Goal: Find specific page/section: Find specific page/section

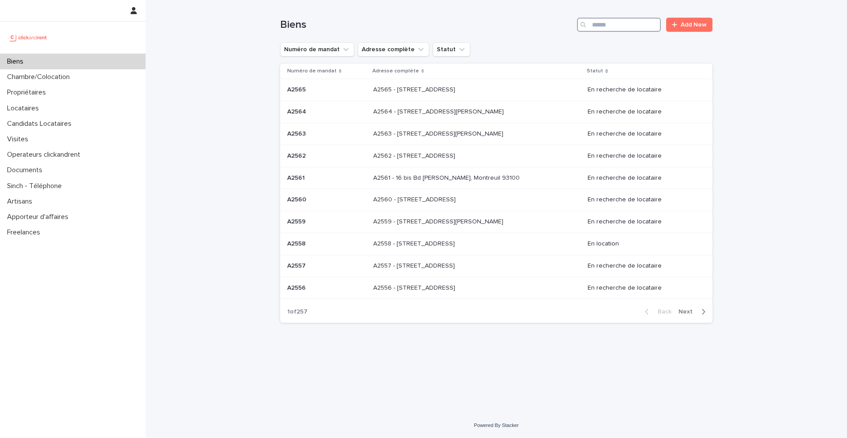
click at [600, 22] on input "Search" at bounding box center [619, 25] width 84 height 14
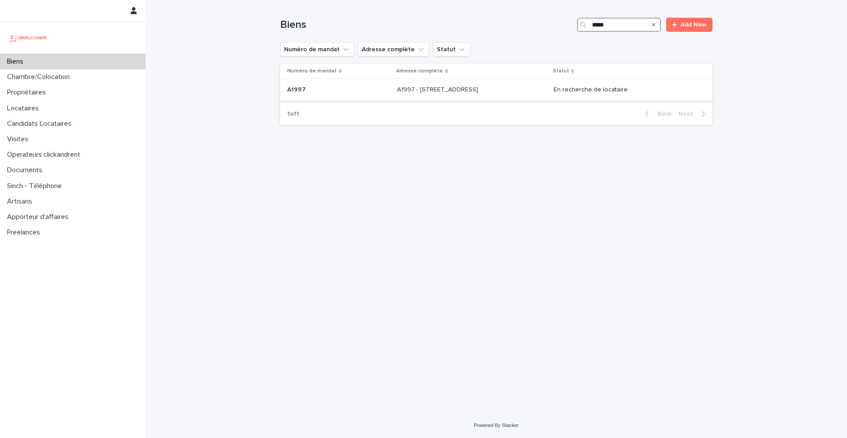
type input "*****"
click at [302, 91] on p "A1997" at bounding box center [297, 88] width 20 height 9
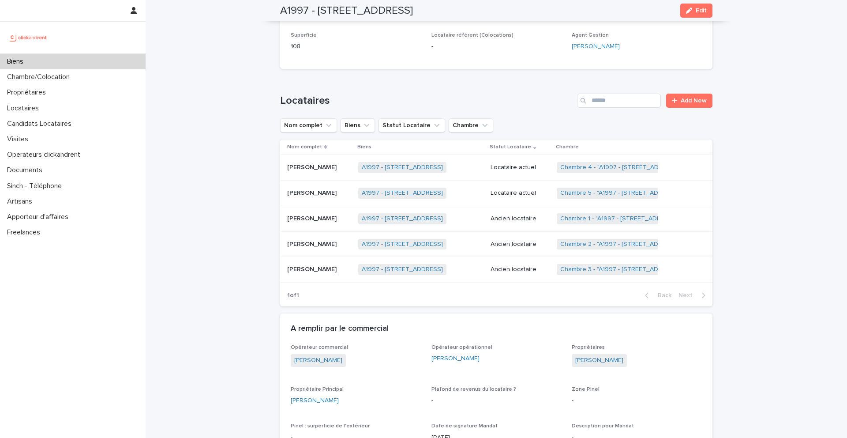
scroll to position [312, 0]
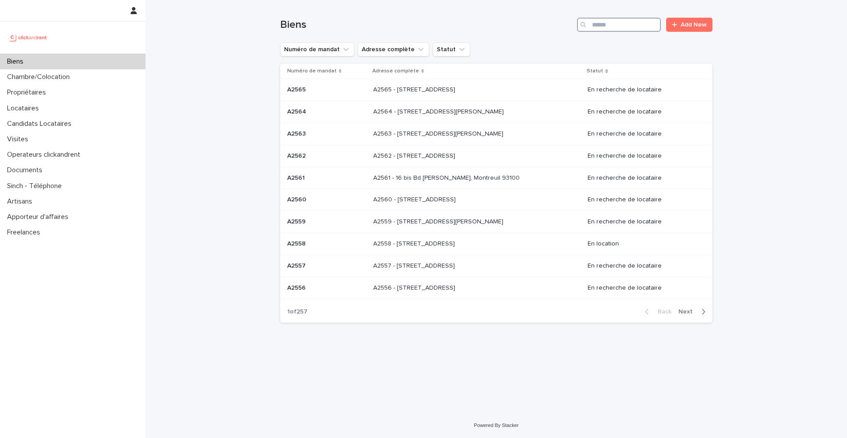
click at [620, 26] on input "Search" at bounding box center [619, 25] width 84 height 14
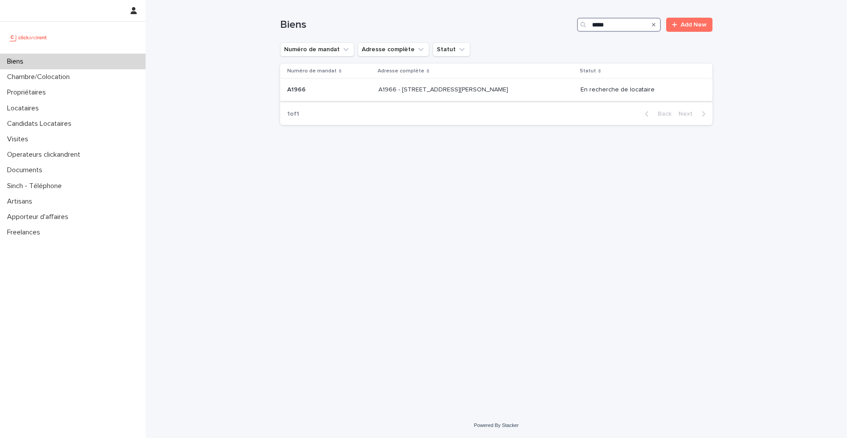
type input "*****"
click at [488, 86] on p "A1966 - [STREET_ADDRESS][PERSON_NAME]" at bounding box center [444, 88] width 131 height 9
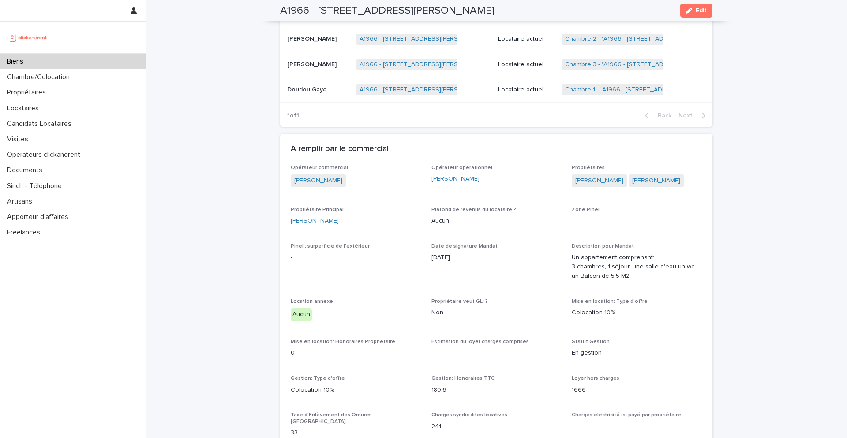
scroll to position [410, 0]
click at [610, 179] on link "[PERSON_NAME]" at bounding box center [599, 178] width 48 height 9
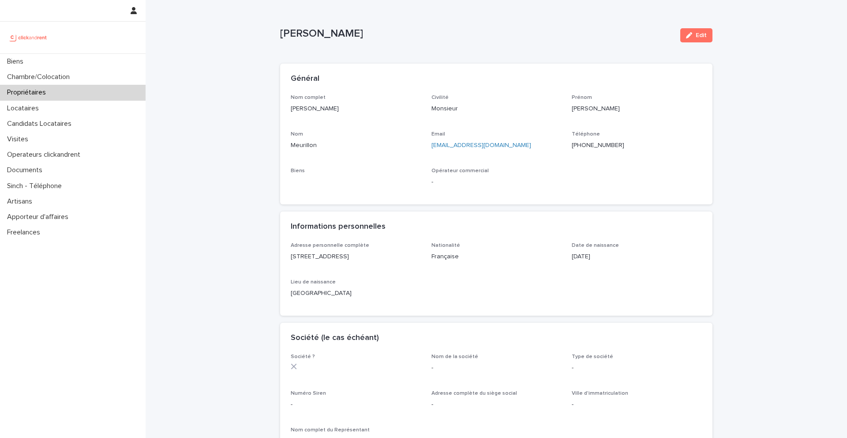
click at [600, 146] on ringoverc2c-number-84e06f14122c "[PHONE_NUMBER]" at bounding box center [598, 145] width 53 height 6
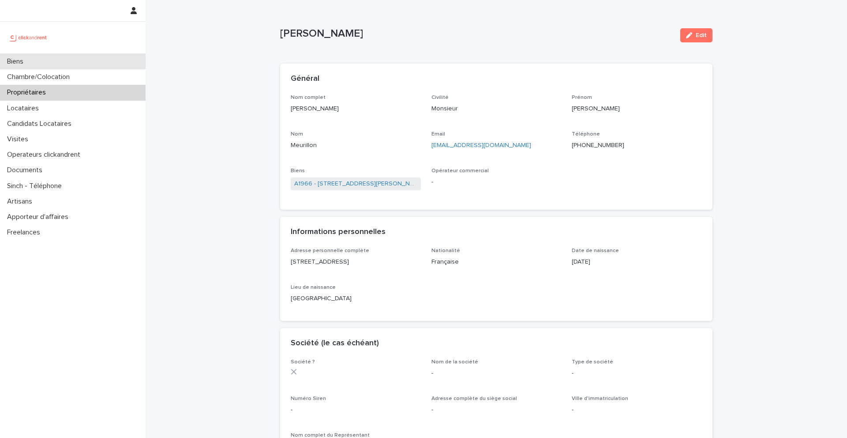
click at [66, 60] on div "Biens" at bounding box center [73, 61] width 146 height 15
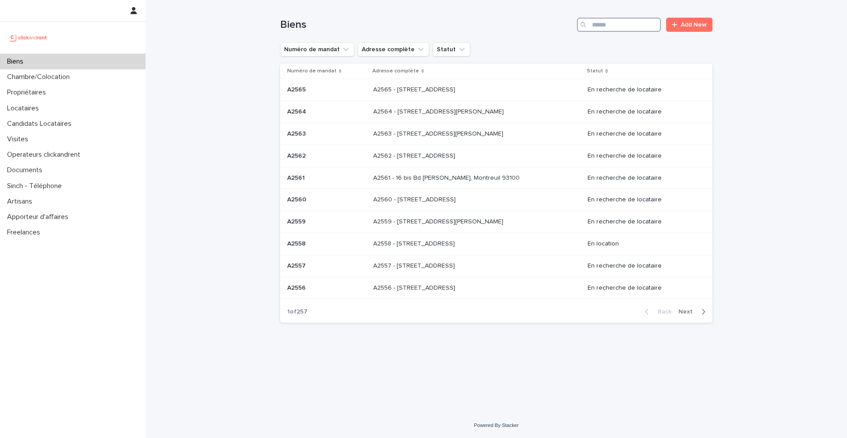
click at [609, 22] on input "Search" at bounding box center [619, 25] width 84 height 14
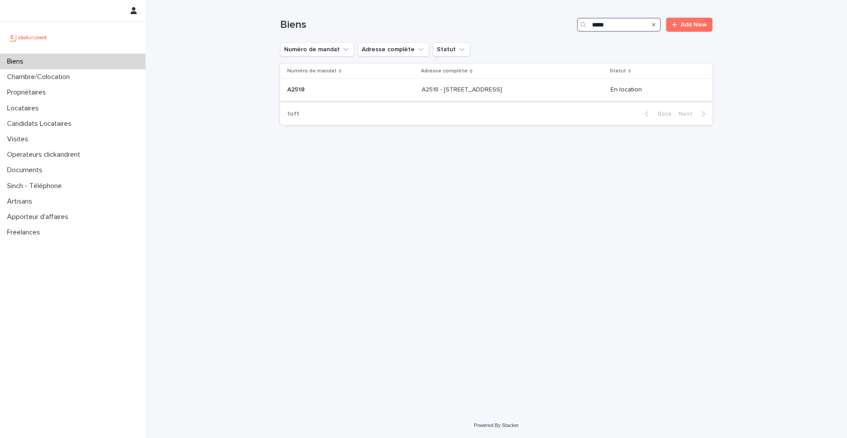
type input "*****"
click at [422, 94] on div "A2518 - [STREET_ADDRESS][GEOGRAPHIC_DATA] A2518 - [STREET_ADDRESS]" at bounding box center [512, 90] width 181 height 15
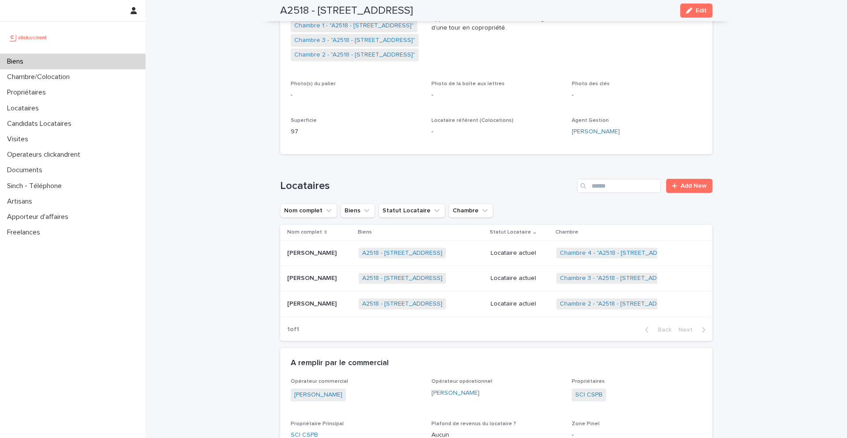
scroll to position [221, 0]
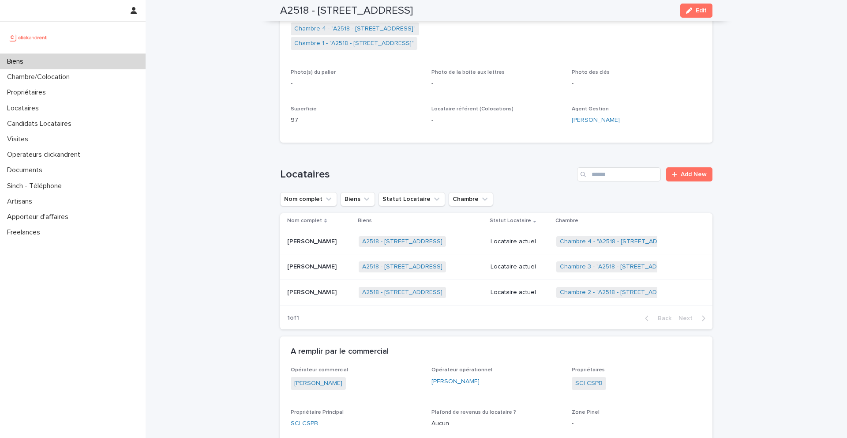
click at [321, 236] on p "[PERSON_NAME]" at bounding box center [312, 240] width 51 height 9
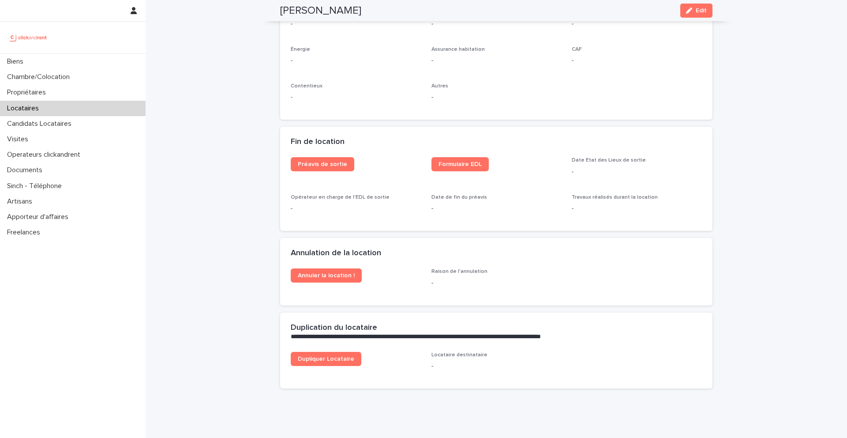
scroll to position [1060, 0]
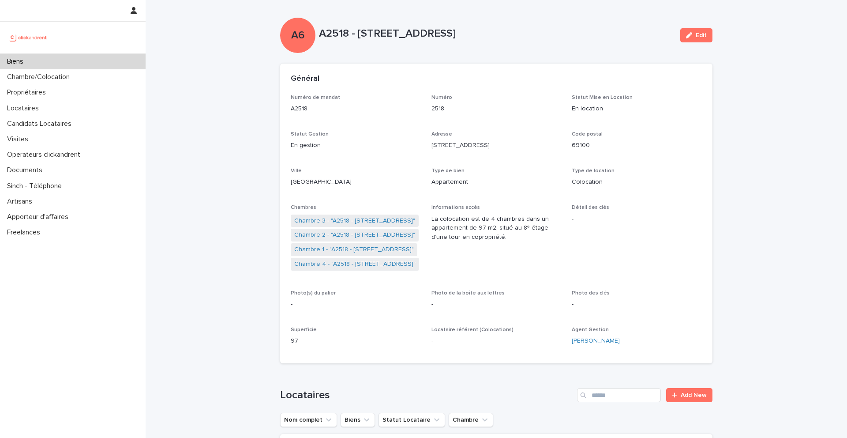
click at [75, 60] on div "Biens" at bounding box center [73, 61] width 146 height 15
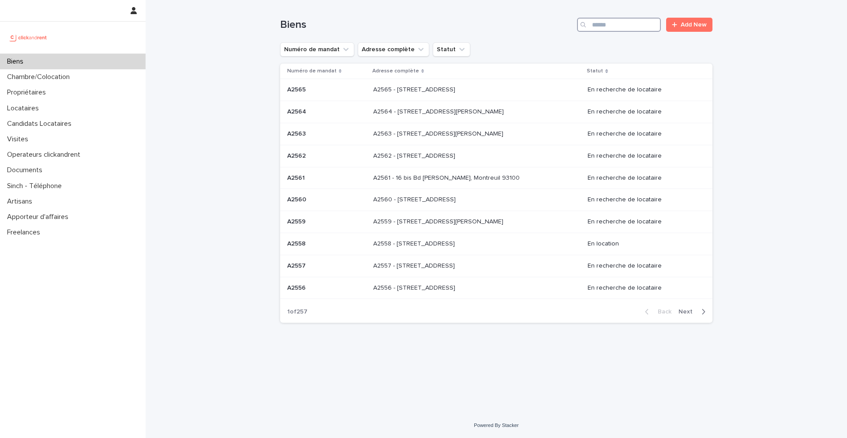
click at [623, 26] on input "Search" at bounding box center [619, 25] width 84 height 14
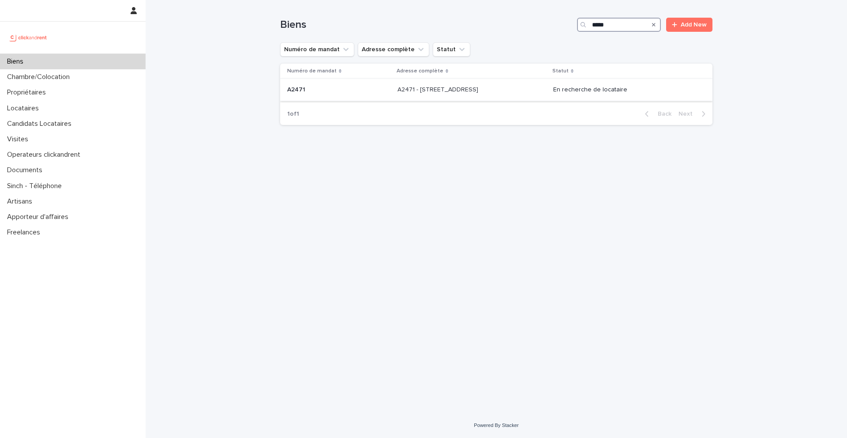
type input "*****"
click at [420, 90] on p "A2471 - [STREET_ADDRESS]" at bounding box center [439, 88] width 83 height 9
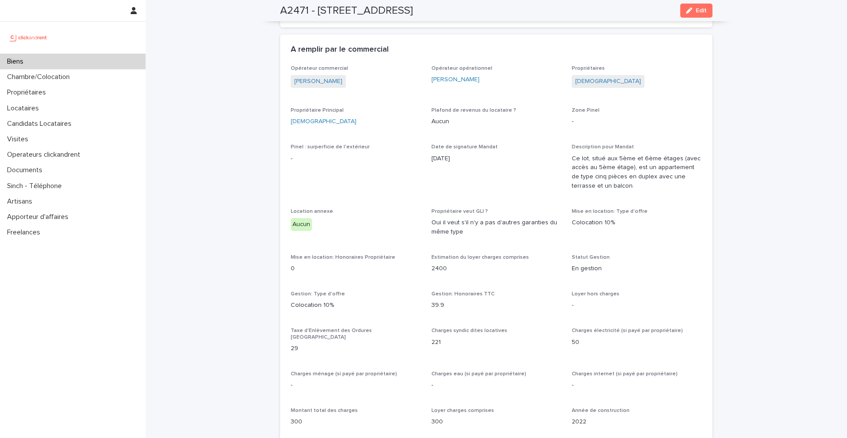
scroll to position [549, 0]
